Goal: Book appointment/travel/reservation

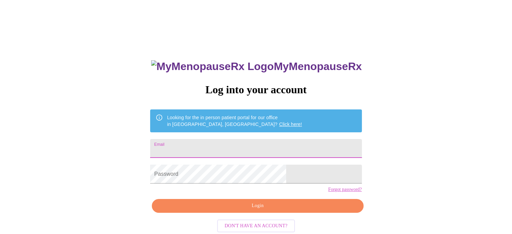
click at [227, 150] on input "Email" at bounding box center [255, 148] width 211 height 19
type input "jcrittenden1996@gmail.com"
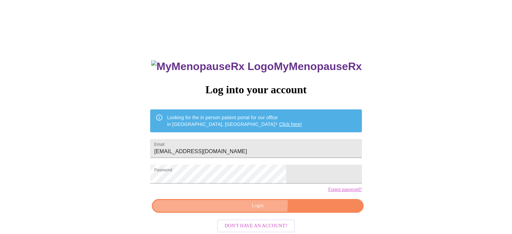
click at [228, 213] on button "Login" at bounding box center [257, 206] width 211 height 14
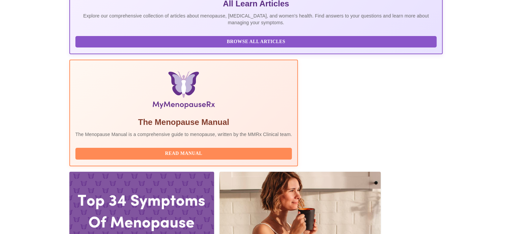
scroll to position [158, 0]
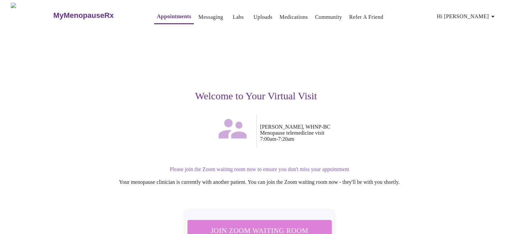
click at [288, 225] on span "Join Zoom Waiting Room" at bounding box center [259, 230] width 126 height 12
